Goal: Task Accomplishment & Management: Complete application form

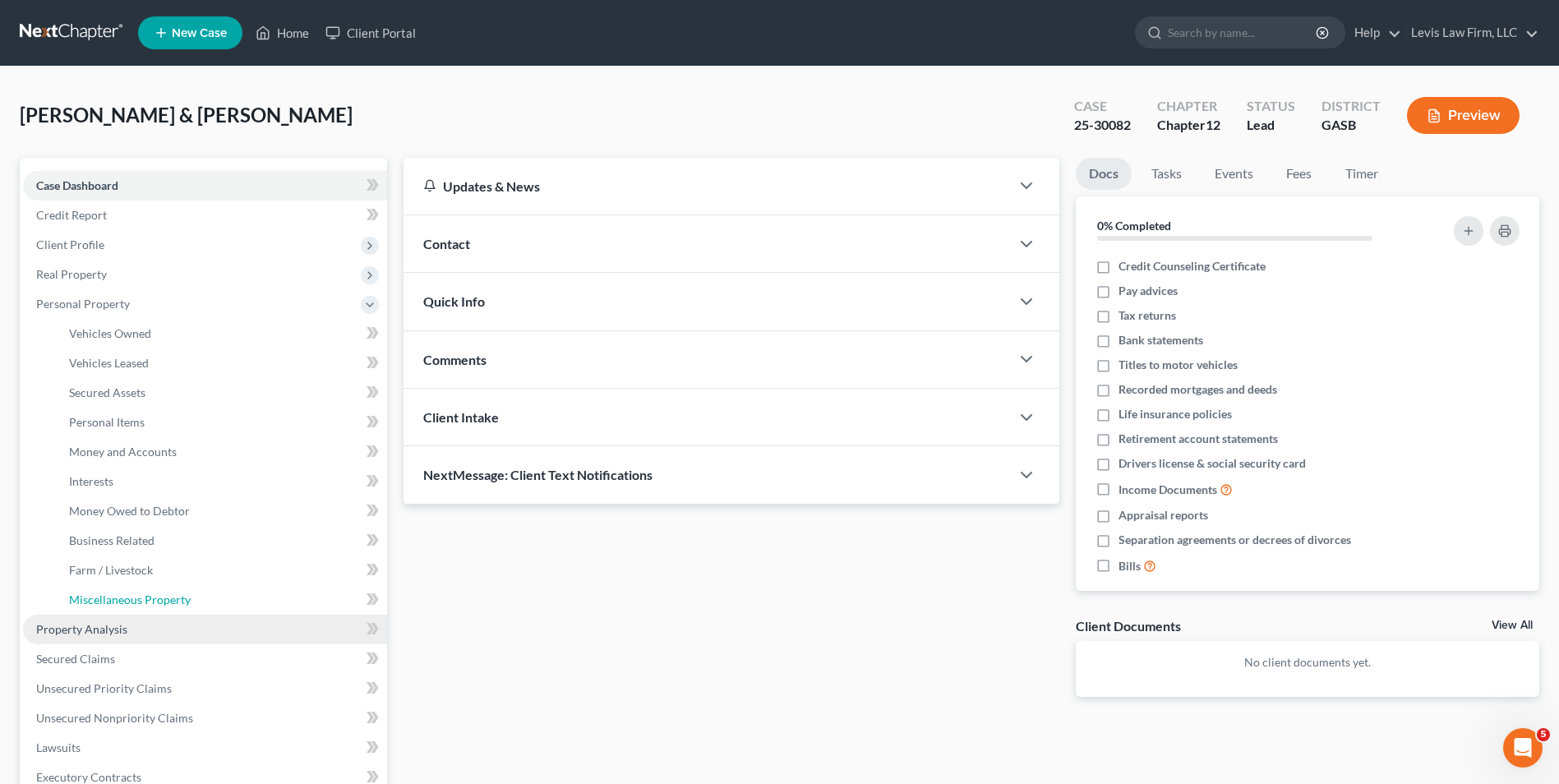
drag, startPoint x: 167, startPoint y: 600, endPoint x: 205, endPoint y: 622, distance: 43.9
click at [167, 600] on span "Miscellaneous Property" at bounding box center [130, 599] width 121 height 14
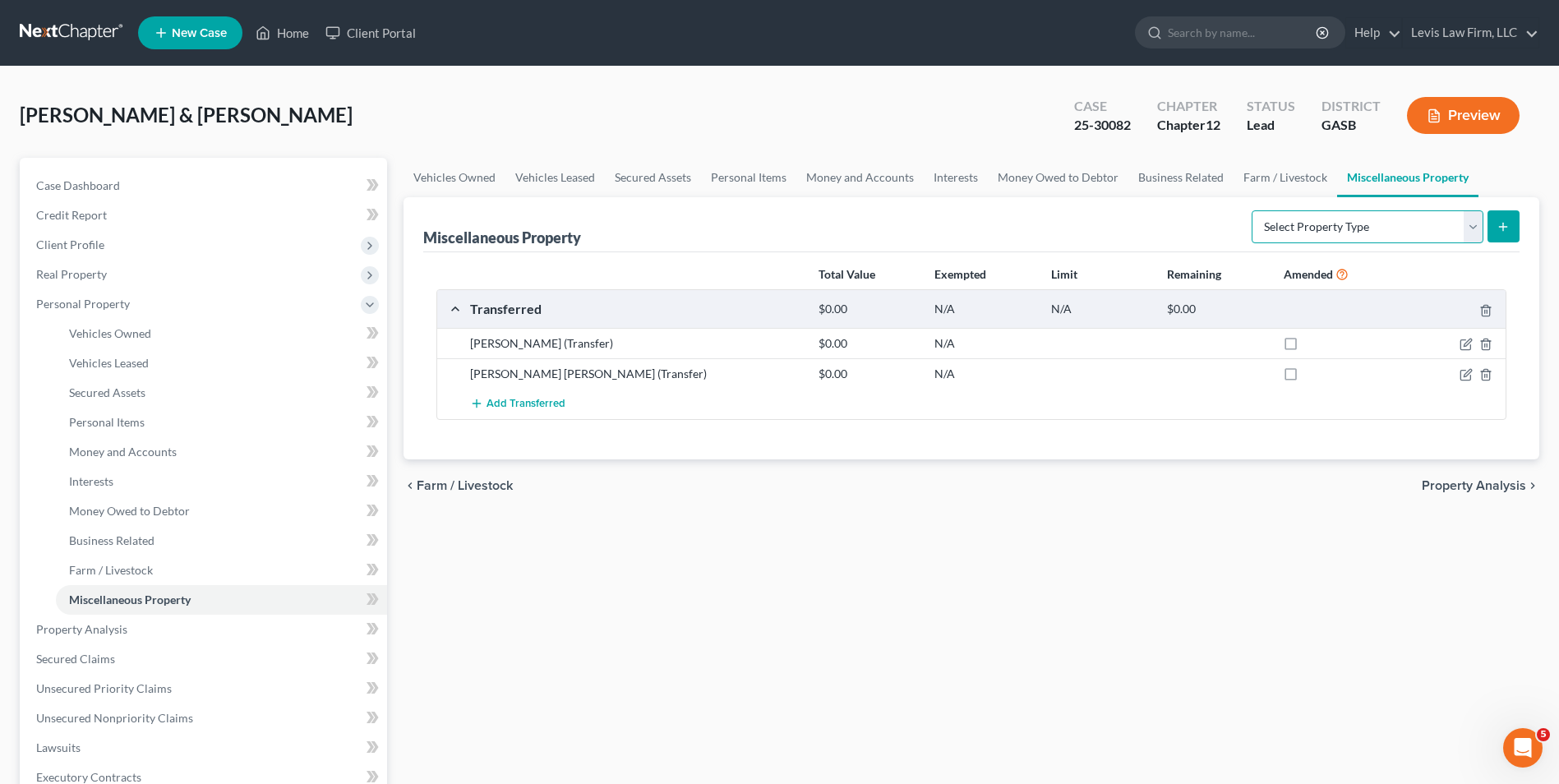
click at [1475, 219] on select "Select Property Type Assigned for Creditor Benefit [DATE] Holding for Another N…" at bounding box center [1367, 227] width 232 height 33
click at [1037, 613] on div "Vehicles Owned Vehicles Leased Secured Assets Personal Items Money and Accounts…" at bounding box center [972, 618] width 1153 height 920
click at [1469, 375] on icon "button" at bounding box center [1468, 373] width 8 height 8
select select "Ordinary ([DATE])"
select select "10"
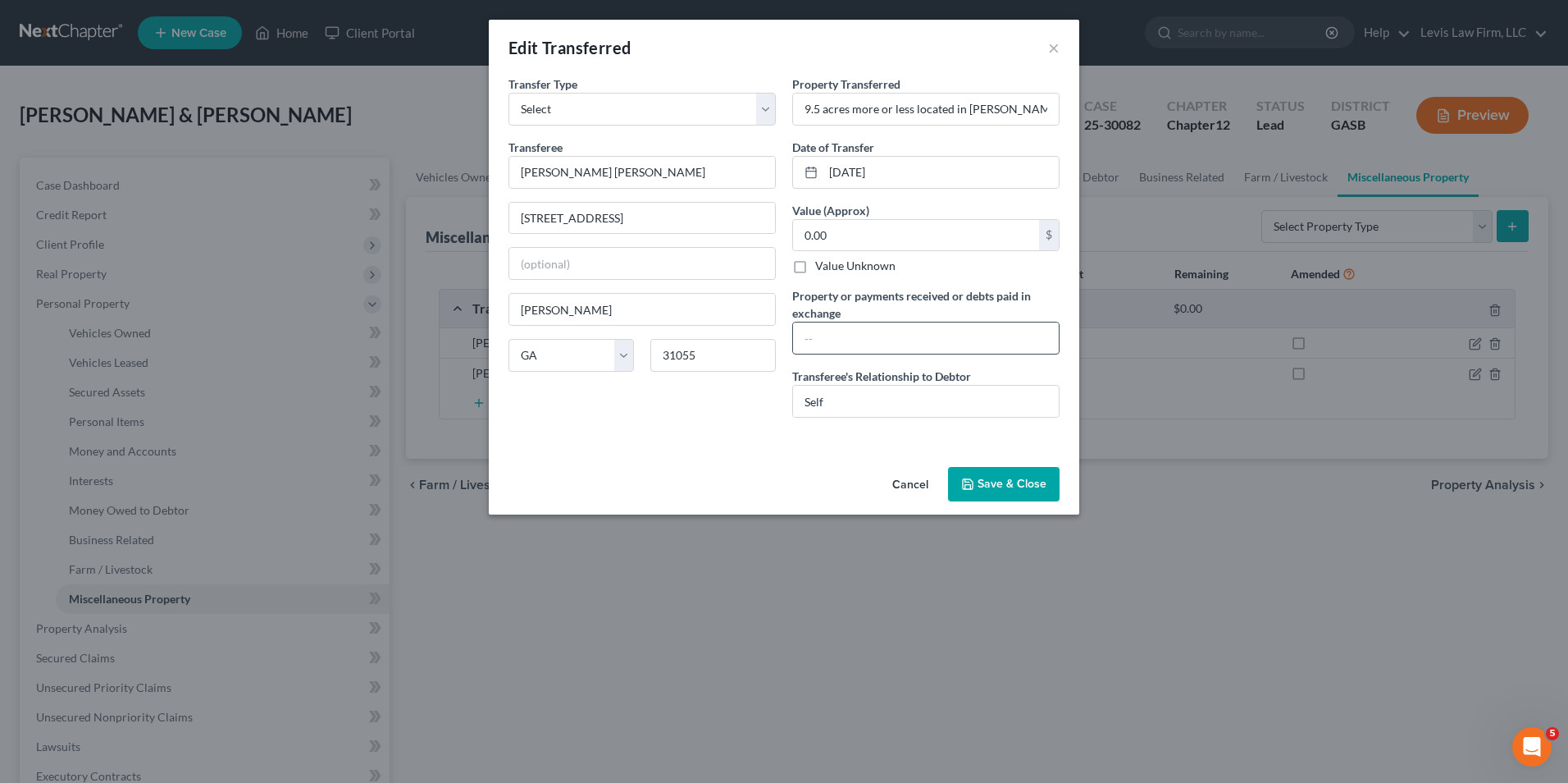
click at [815, 340] on input "text" at bounding box center [926, 338] width 266 height 31
type input "N"
type input "Correction of Name only"
click at [1010, 493] on button "Save & Close" at bounding box center [1003, 484] width 111 height 35
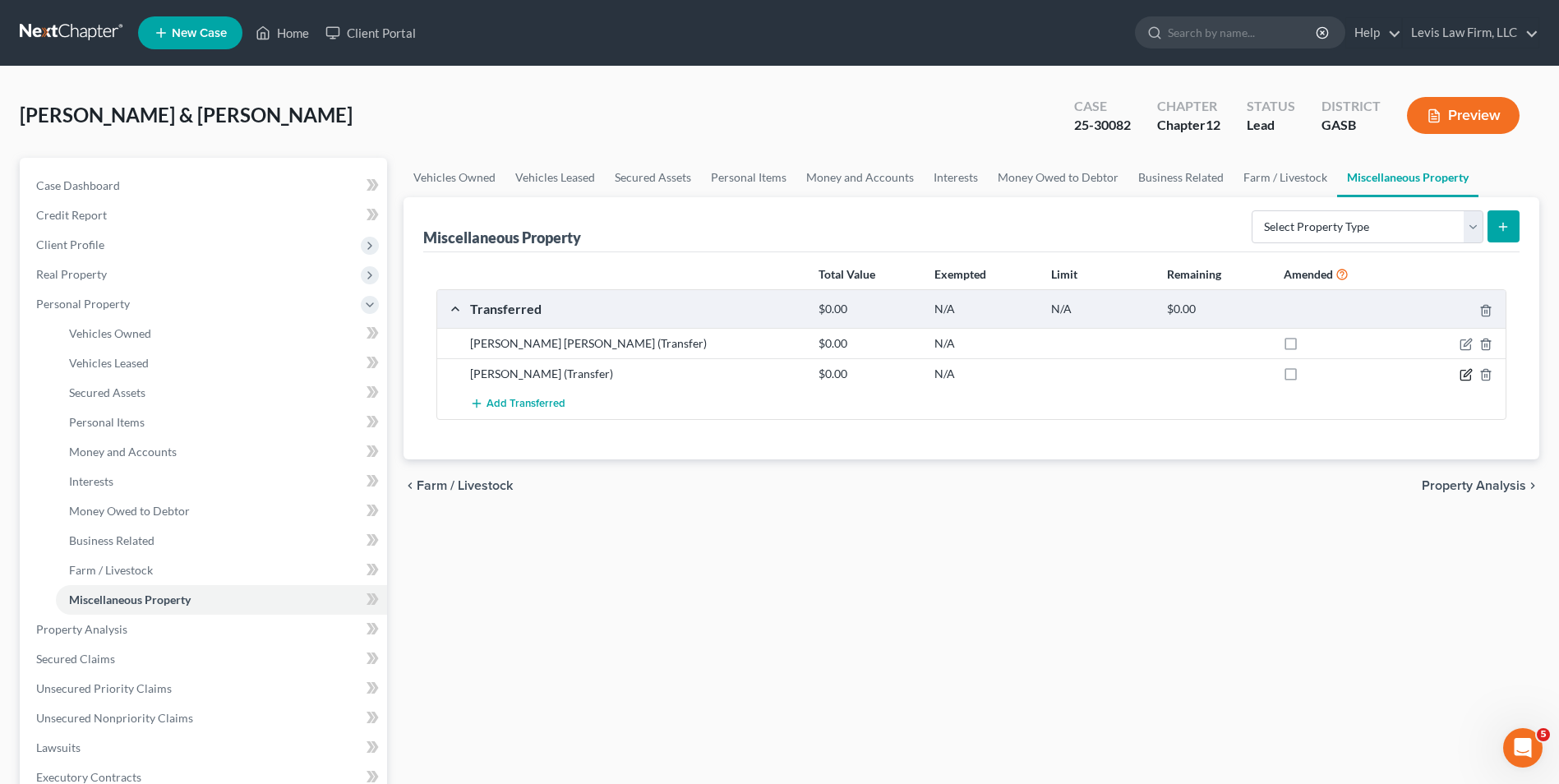
click at [1464, 374] on icon "button" at bounding box center [1467, 375] width 13 height 13
select select "Ordinary ([DATE])"
select select "10"
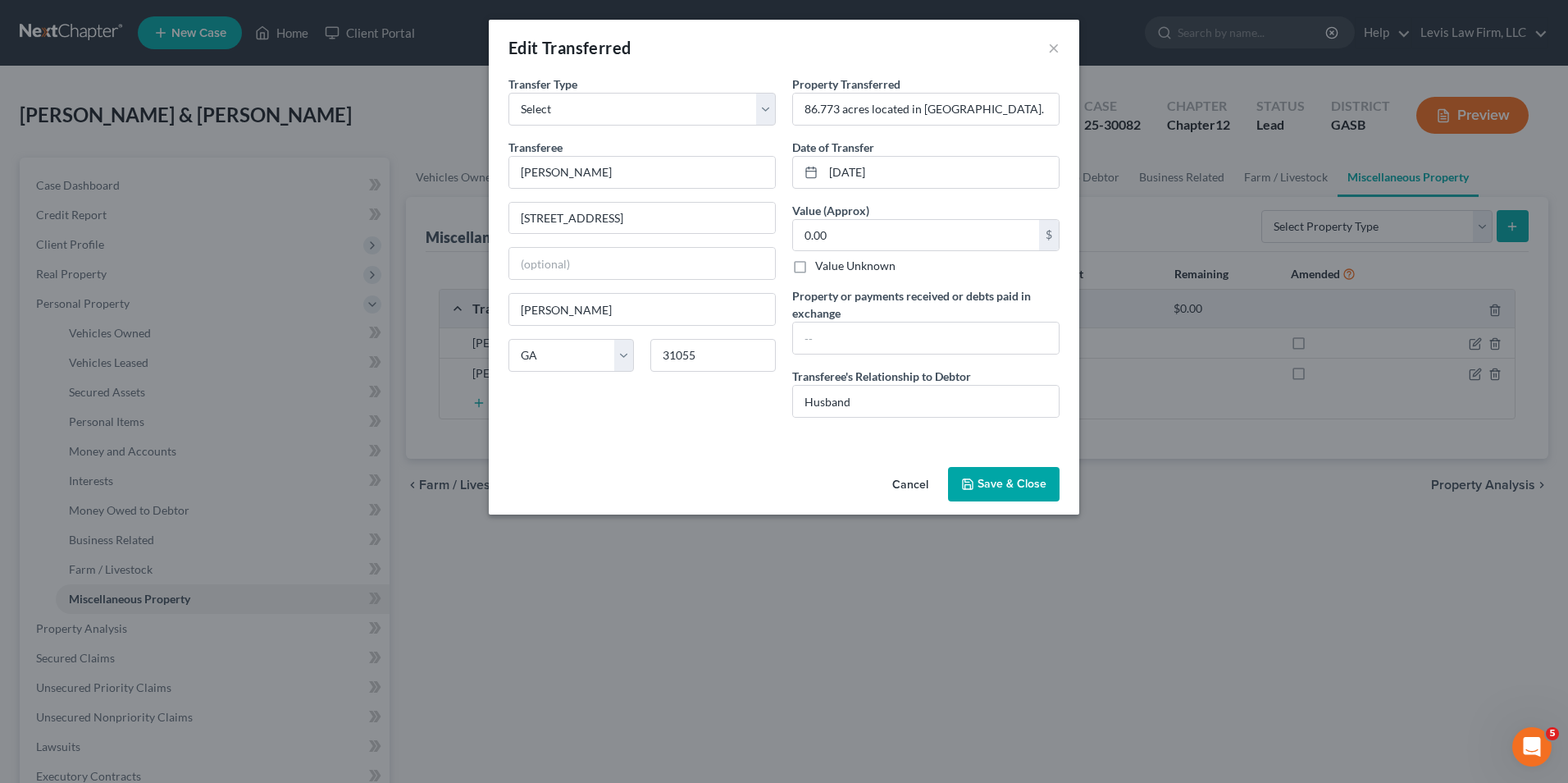
click at [995, 487] on button "Save & Close" at bounding box center [1003, 484] width 111 height 35
